Goal: Browse casually

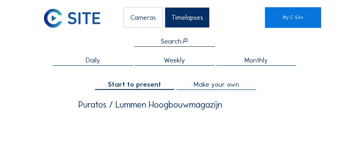
scroll to position [66, 0]
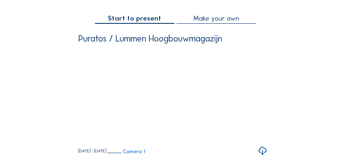
click at [338, 56] on div "Cameras Timelapses My C-Site Daily Weekly Monthly Start to present Make your ow…" at bounding box center [175, 120] width 351 height 373
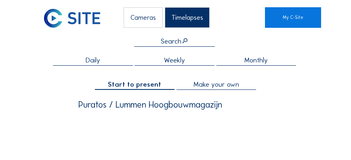
click at [140, 17] on div "Cameras" at bounding box center [143, 17] width 39 height 21
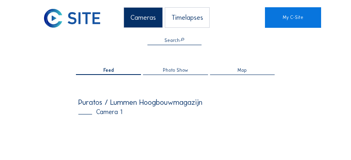
scroll to position [80, 0]
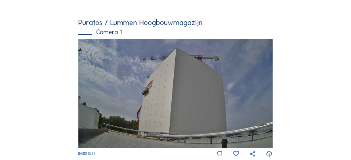
click at [151, 77] on img at bounding box center [175, 93] width 194 height 109
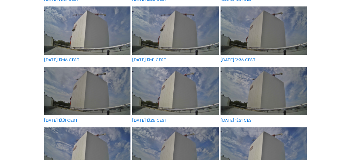
scroll to position [149, 0]
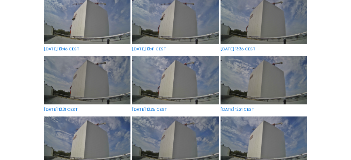
click at [172, 76] on img at bounding box center [175, 80] width 86 height 49
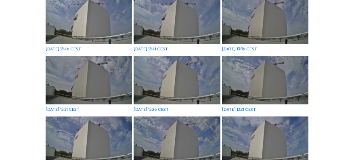
scroll to position [150, 0]
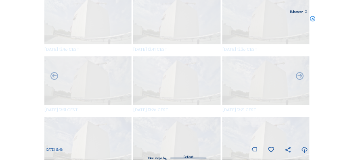
click at [312, 21] on icon at bounding box center [313, 19] width 6 height 6
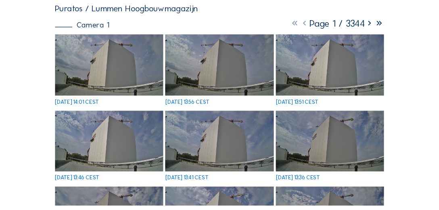
scroll to position [56, 0]
